Goal: Entertainment & Leisure: Consume media (video, audio)

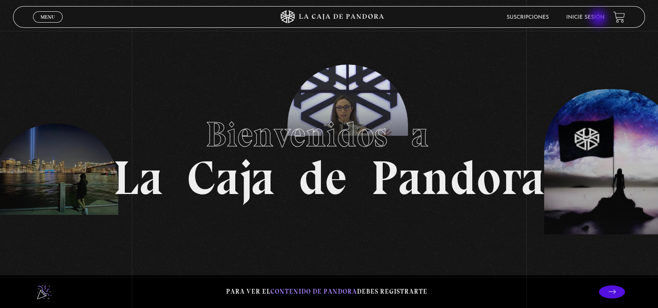
click at [599, 19] on link "Inicie sesión" at bounding box center [585, 17] width 38 height 5
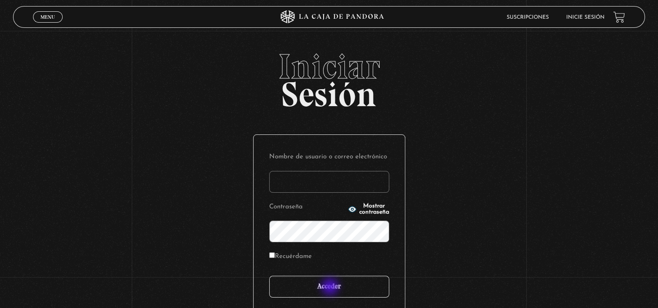
type input "Marisal"
click at [331, 287] on input "Acceder" at bounding box center [329, 287] width 120 height 22
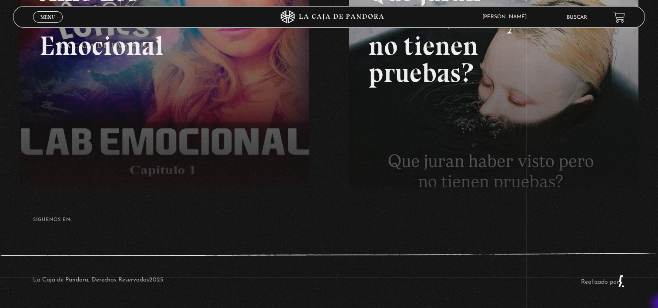
scroll to position [198, 0]
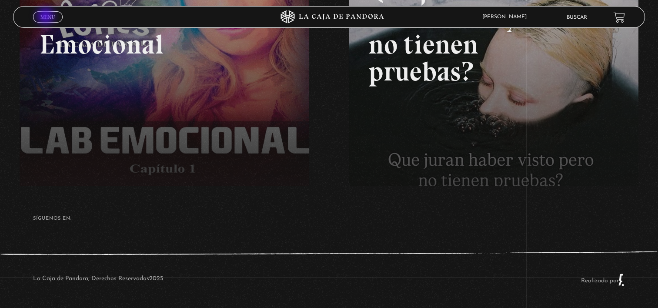
click at [47, 17] on span "Menu" at bounding box center [47, 16] width 14 height 5
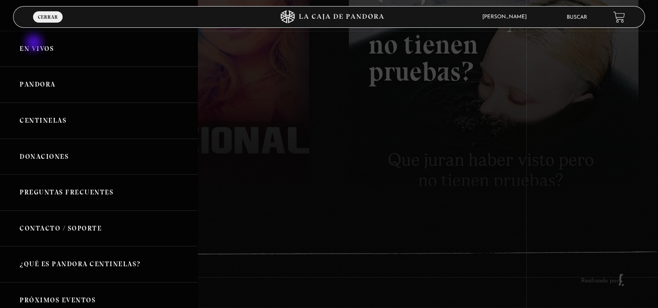
click at [35, 43] on link "En vivos" at bounding box center [98, 49] width 197 height 36
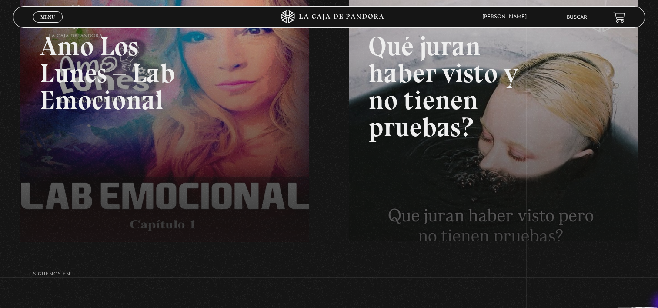
scroll to position [156, 0]
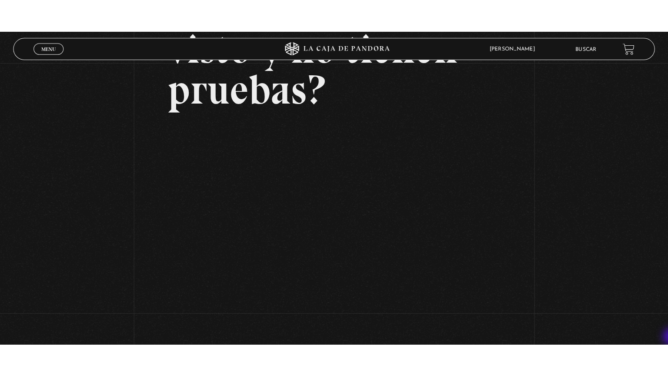
scroll to position [139, 0]
